Goal: Task Accomplishment & Management: Manage account settings

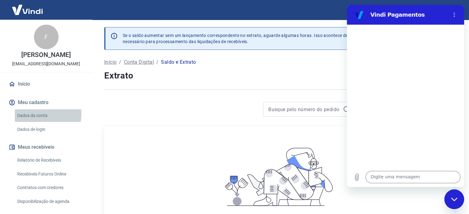
click at [40, 114] on link "Dados da conta" at bounding box center [50, 116] width 70 height 13
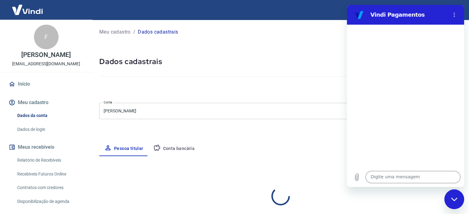
select select "MG"
click at [457, 198] on icon "Fechar janela de mensagens" at bounding box center [454, 200] width 6 height 4
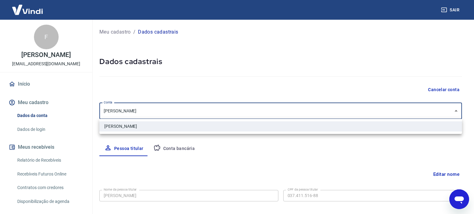
click at [456, 110] on body "Sair F Fernanda Aguiar feraguiar2002@yahoo.com.br Início Meu cadastro Dados da …" at bounding box center [237, 107] width 474 height 214
click at [456, 110] on div at bounding box center [237, 107] width 474 height 214
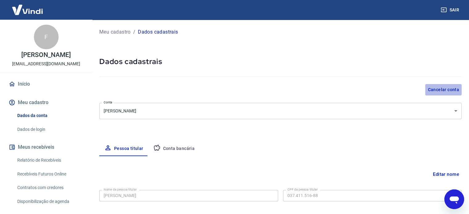
click at [448, 89] on button "Cancelar conta" at bounding box center [443, 89] width 36 height 11
type textarea "x"
click at [172, 147] on button "Conta bancária" at bounding box center [174, 149] width 52 height 15
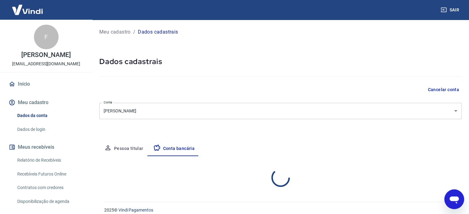
select select "1"
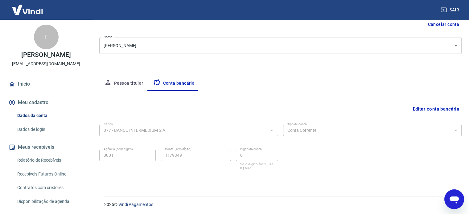
scroll to position [66, 0]
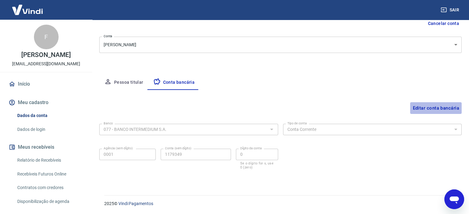
click at [426, 108] on button "Editar conta bancária" at bounding box center [436, 108] width 52 height 12
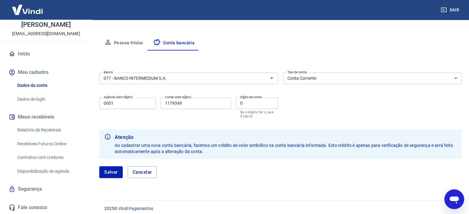
scroll to position [111, 0]
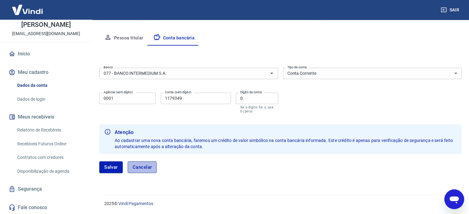
click at [140, 166] on button "Cancelar" at bounding box center [142, 168] width 29 height 12
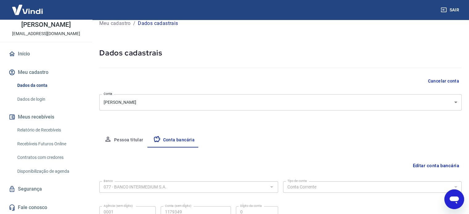
scroll to position [5, 0]
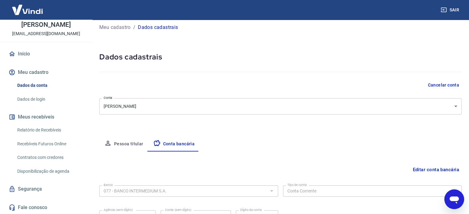
type textarea "x"
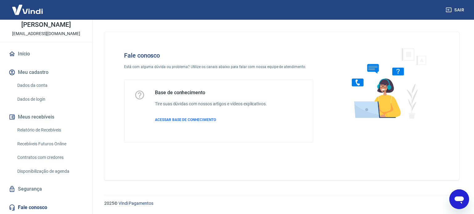
scroll to position [153, 0]
click at [181, 66] on p "Está com alguma dúvida ou problema? Utilize os canais abaixo para falar com nos…" at bounding box center [218, 67] width 189 height 6
click at [389, 97] on img at bounding box center [386, 83] width 94 height 82
click at [41, 208] on link "Fale conosco" at bounding box center [45, 208] width 77 height 14
